Goal: Task Accomplishment & Management: Use online tool/utility

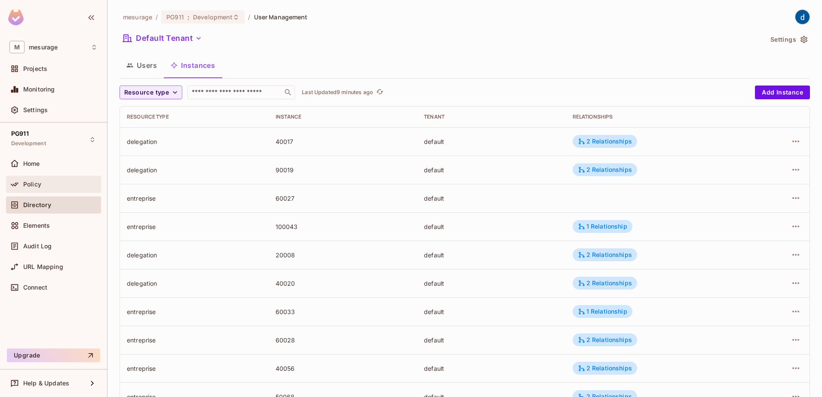
click at [50, 180] on div "Policy" at bounding box center [53, 184] width 88 height 10
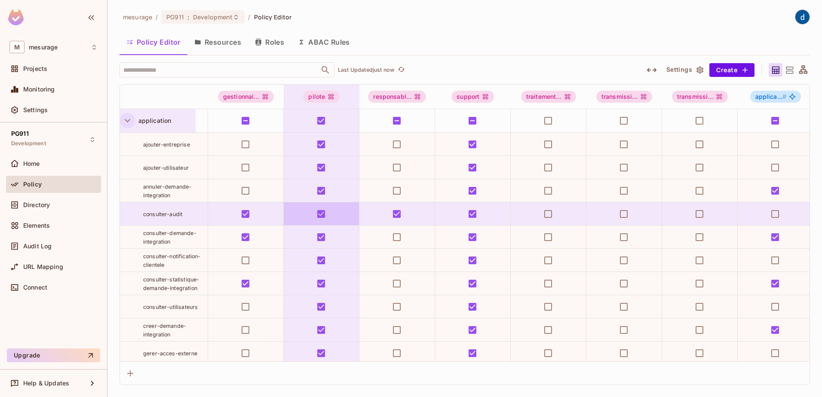
click at [128, 122] on icon "button" at bounding box center [128, 121] width 12 height 12
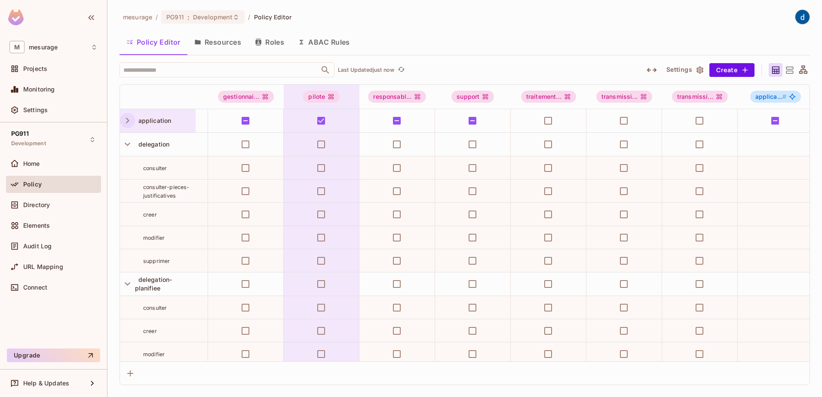
click at [230, 44] on button "Resources" at bounding box center [217, 41] width 61 height 21
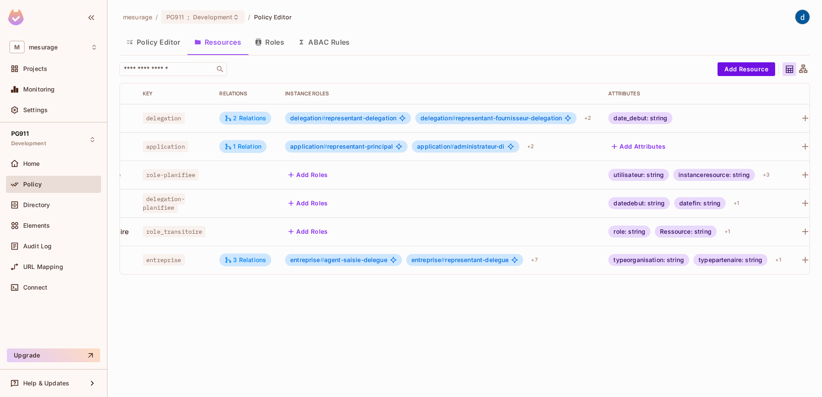
scroll to position [0, 89]
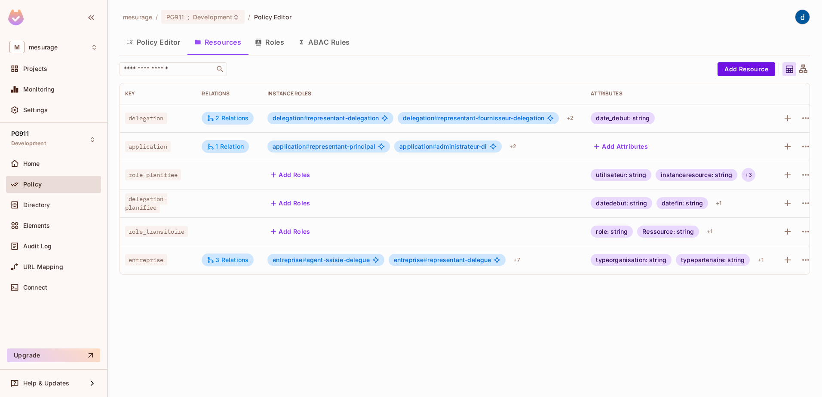
click at [752, 176] on div "+ 3" at bounding box center [748, 175] width 14 height 14
drag, startPoint x: 693, startPoint y: 278, endPoint x: 719, endPoint y: 275, distance: 25.5
click at [719, 275] on div at bounding box center [411, 198] width 822 height 397
click at [691, 281] on div "​ Add Resource Resource Types Key Relations Instance roles Attributes delegatio…" at bounding box center [464, 171] width 690 height 219
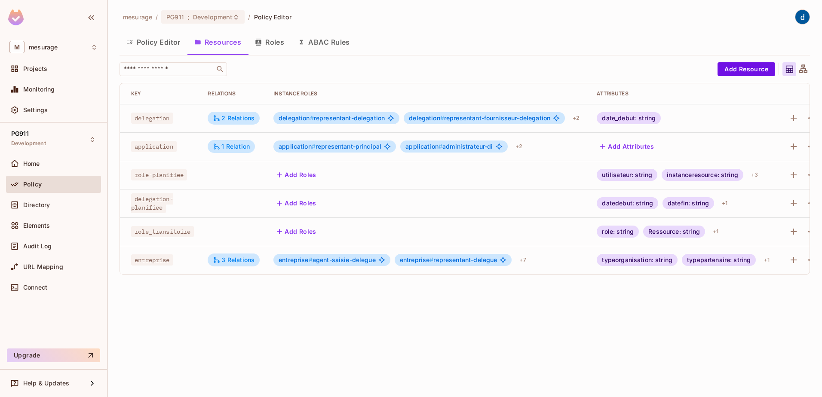
scroll to position [0, 83]
click at [717, 231] on div "+ 1" at bounding box center [714, 232] width 12 height 14
click at [753, 172] on div at bounding box center [411, 198] width 822 height 397
click at [753, 176] on div "+ 3" at bounding box center [753, 175] width 14 height 14
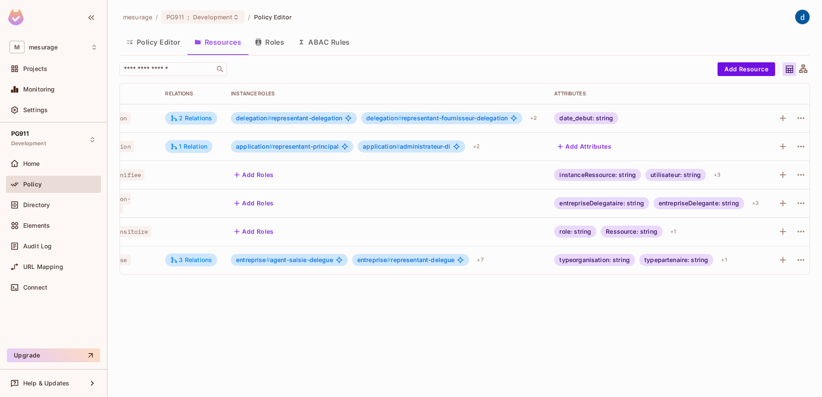
scroll to position [0, 131]
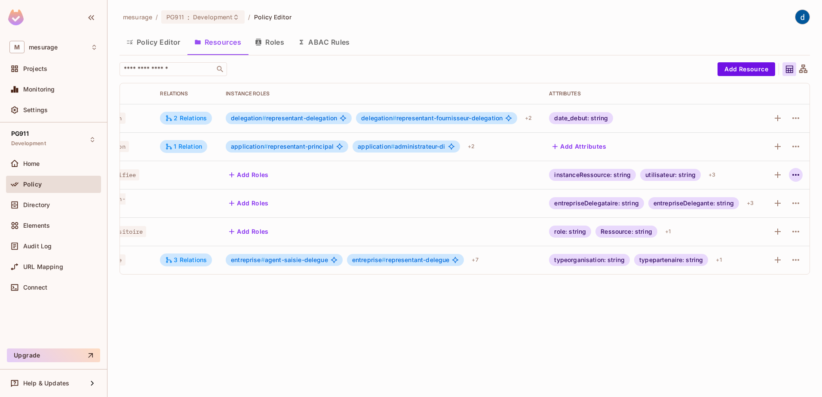
click at [797, 176] on icon "button" at bounding box center [795, 175] width 10 height 10
click at [761, 205] on div "Edit Resource" at bounding box center [758, 209] width 40 height 9
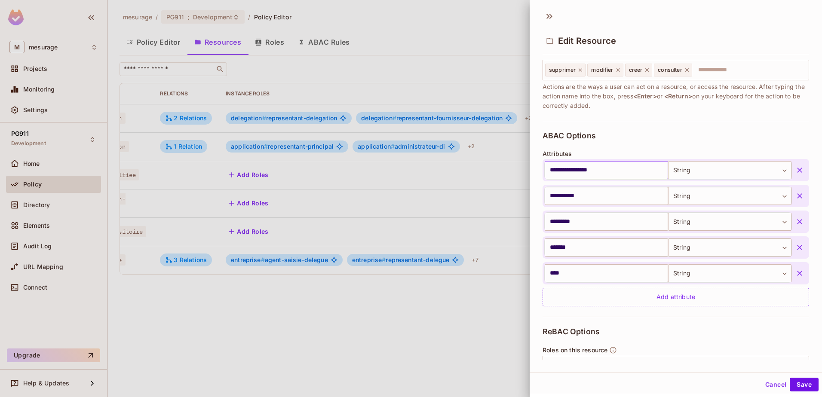
scroll to position [33, 0]
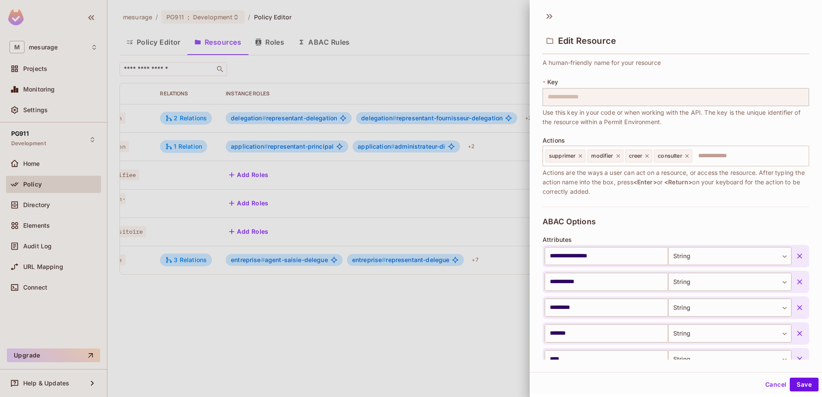
click at [765, 384] on button "Cancel" at bounding box center [775, 385] width 28 height 14
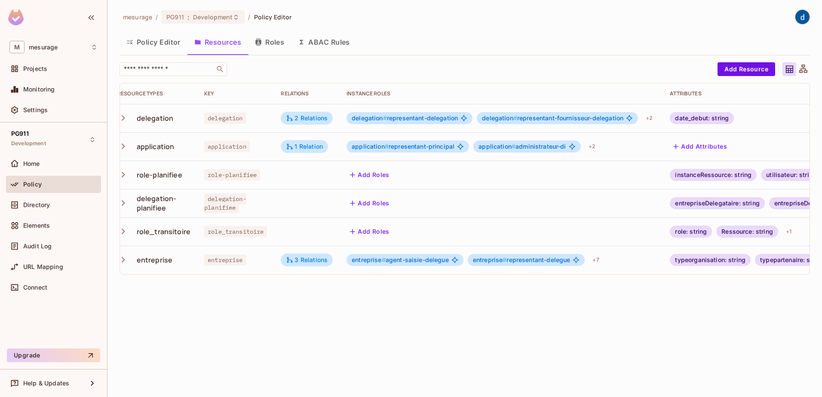
scroll to position [0, 0]
